Goal: Task Accomplishment & Management: Manage account settings

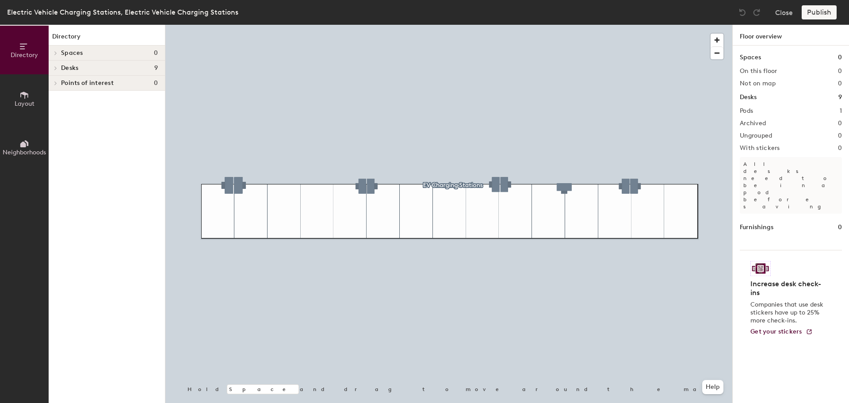
click at [64, 69] on span "Desks" at bounding box center [69, 68] width 17 height 7
click at [63, 79] on p "EV Charging Stations" at bounding box center [109, 83] width 97 height 12
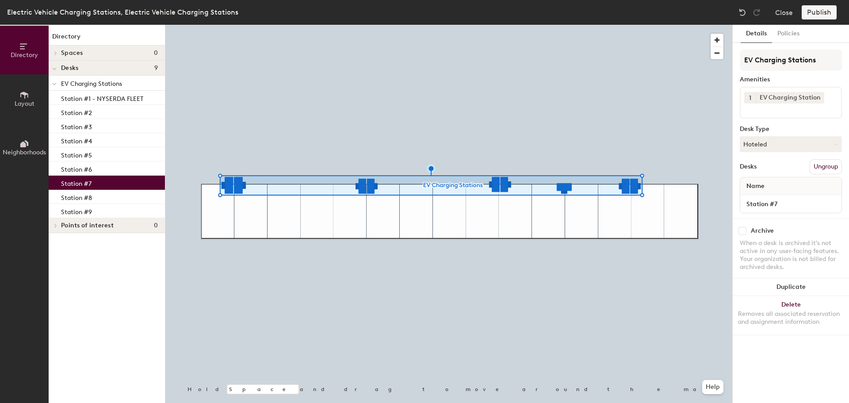
click at [92, 180] on div "Station #7" at bounding box center [107, 183] width 116 height 14
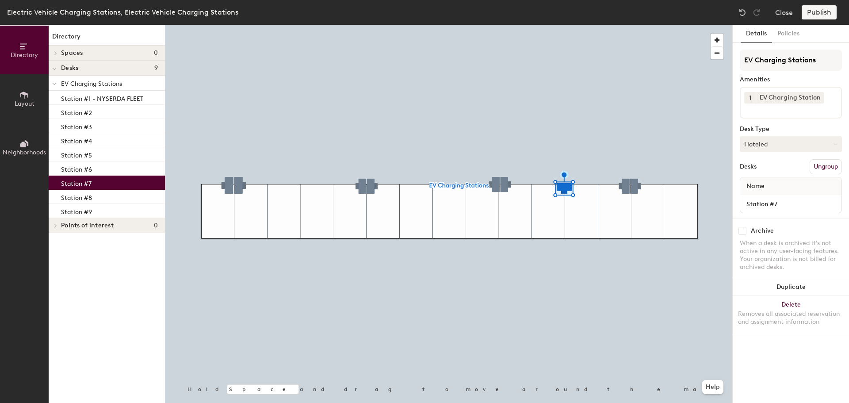
click at [796, 142] on button "Hoteled" at bounding box center [791, 144] width 102 height 16
click at [797, 146] on button "Hoteled" at bounding box center [791, 144] width 102 height 16
click at [788, 35] on button "Policies" at bounding box center [788, 34] width 33 height 18
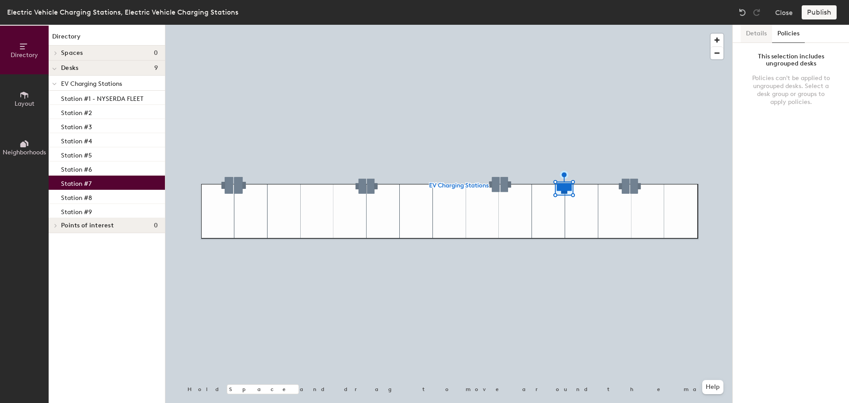
click at [761, 38] on button "Details" at bounding box center [756, 34] width 31 height 18
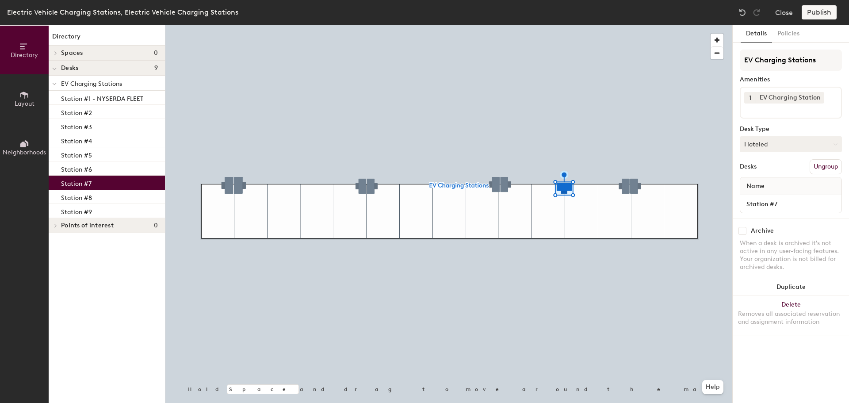
click at [782, 140] on button "Hoteled" at bounding box center [791, 144] width 102 height 16
click at [766, 169] on div "Assigned" at bounding box center [784, 171] width 88 height 13
click at [813, 16] on button "Publish" at bounding box center [819, 12] width 35 height 14
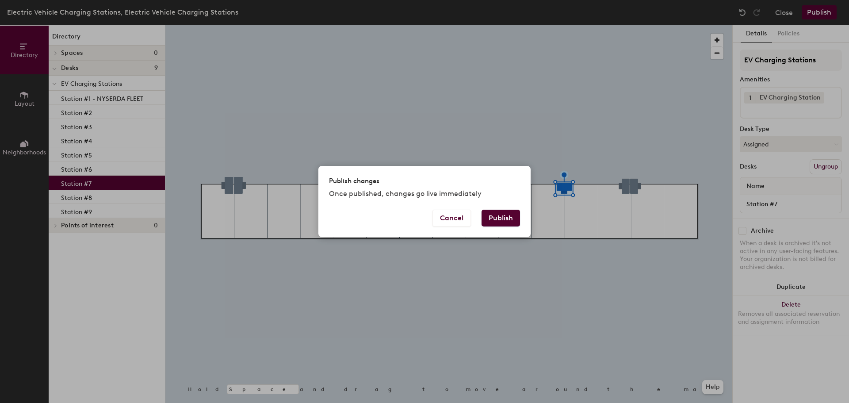
click at [504, 216] on button "Publish" at bounding box center [501, 218] width 38 height 17
